Goal: Obtain resource: Download file/media

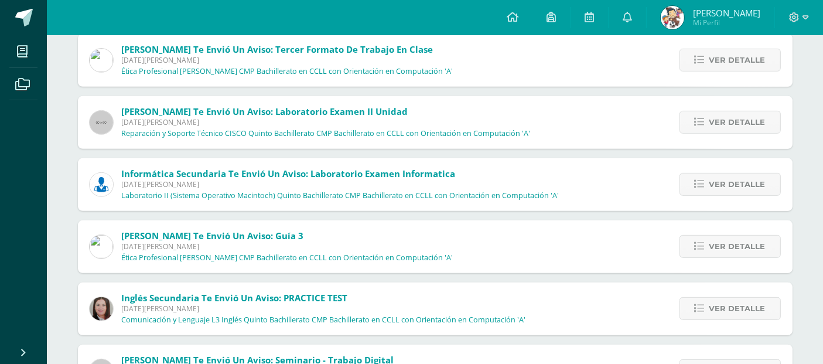
scroll to position [507, 0]
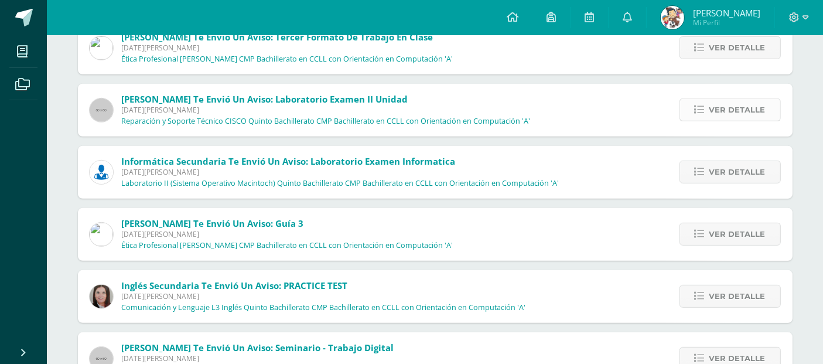
click at [704, 117] on link "Ver detalle" at bounding box center [729, 109] width 101 height 23
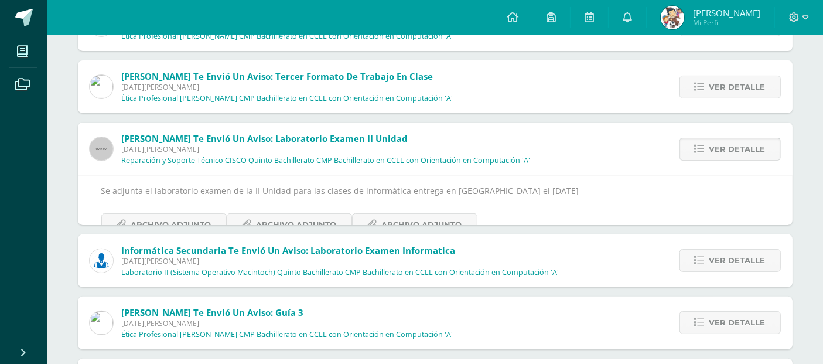
scroll to position [283, 0]
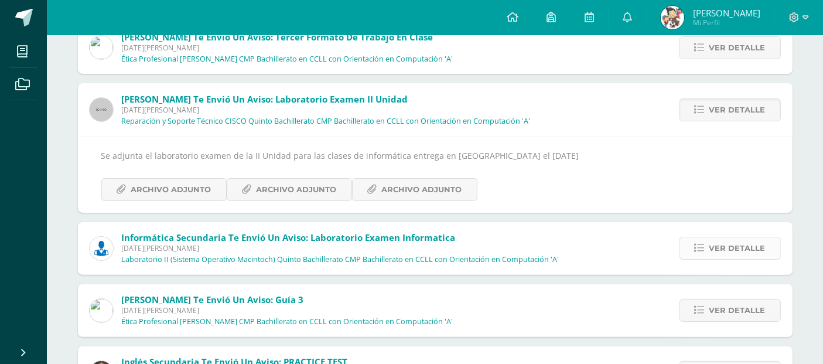
click at [709, 253] on link "Ver detalle" at bounding box center [729, 248] width 101 height 23
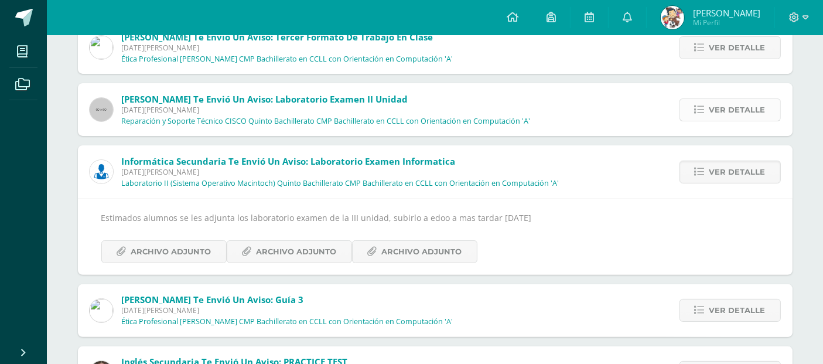
click at [723, 109] on span "Ver detalle" at bounding box center [737, 110] width 56 height 22
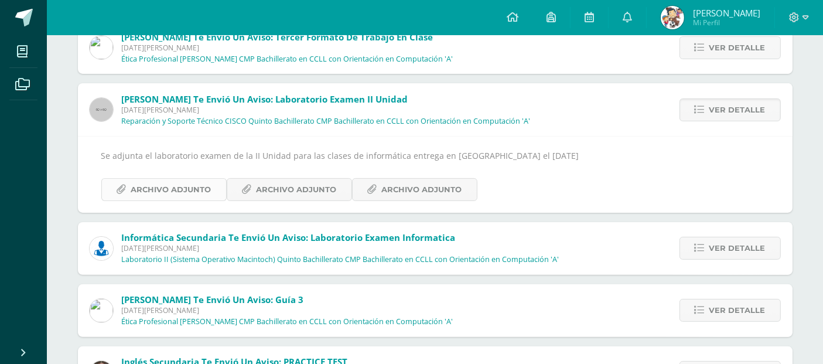
click at [170, 181] on span "Archivo Adjunto" at bounding box center [171, 190] width 80 height 22
click at [317, 190] on span "Archivo Adjunto" at bounding box center [296, 190] width 80 height 22
click at [265, 188] on span "Archivo Adjunto" at bounding box center [296, 190] width 80 height 22
click at [373, 186] on icon at bounding box center [372, 189] width 10 height 10
click at [150, 192] on span "Archivo Adjunto" at bounding box center [171, 190] width 80 height 22
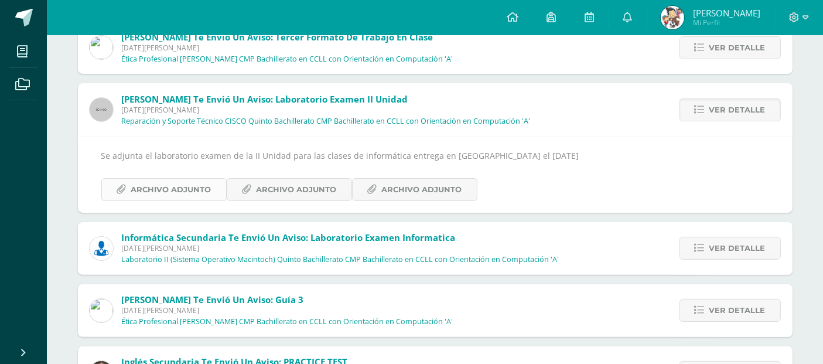
click at [161, 179] on span "Archivo Adjunto" at bounding box center [171, 190] width 80 height 22
click at [408, 198] on span "Archivo Adjunto" at bounding box center [422, 190] width 80 height 22
click at [730, 250] on span "Ver detalle" at bounding box center [737, 248] width 56 height 22
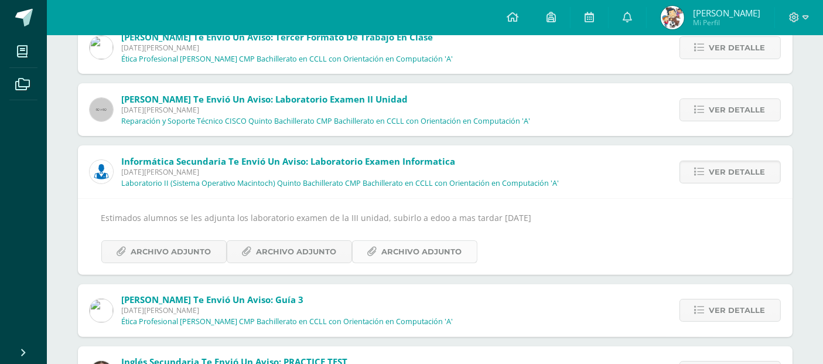
click at [420, 252] on span "Archivo Adjunto" at bounding box center [422, 252] width 80 height 22
